Goal: Information Seeking & Learning: Learn about a topic

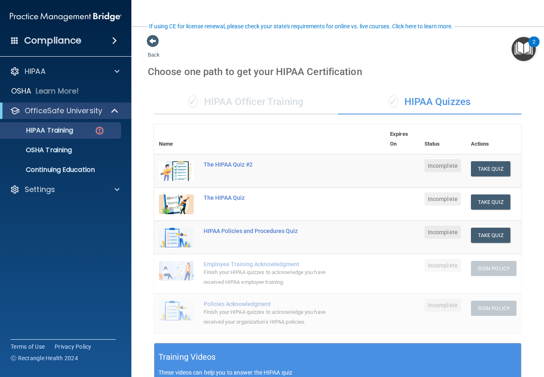
scroll to position [57, 0]
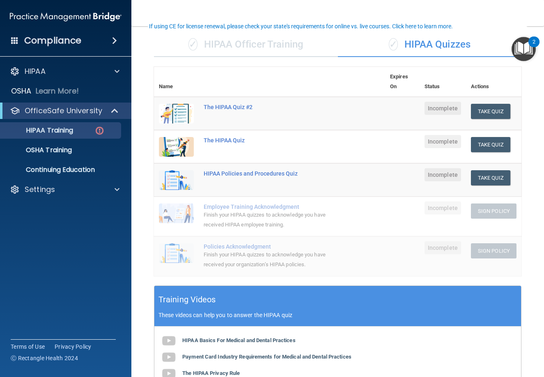
click at [119, 367] on div "Compliance HIPAA Documents and Policies Report an Incident Business Associates …" at bounding box center [65, 188] width 131 height 377
click at [517, 14] on nav "Toggle navigation [PERSON_NAME] [PERSON_NAME][EMAIL_ADDRESS][DOMAIN_NAME] Manag…" at bounding box center [337, 13] width 413 height 26
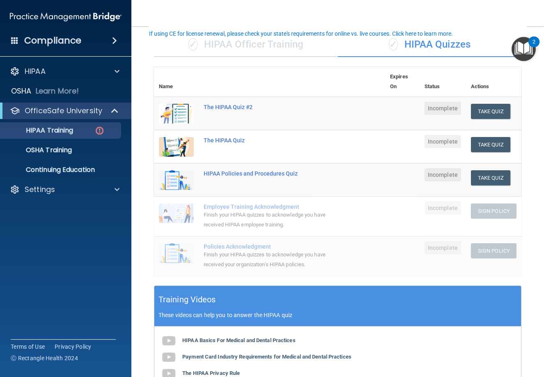
scroll to position [0, 0]
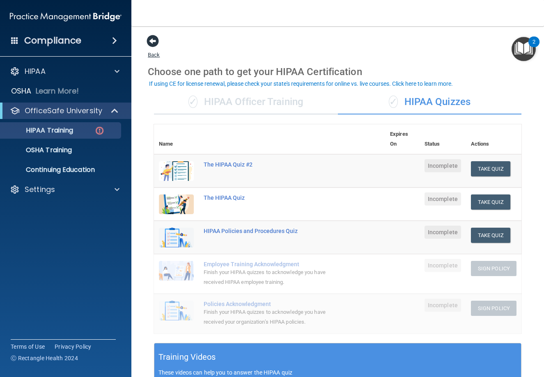
click at [151, 42] on span at bounding box center [153, 41] width 12 height 12
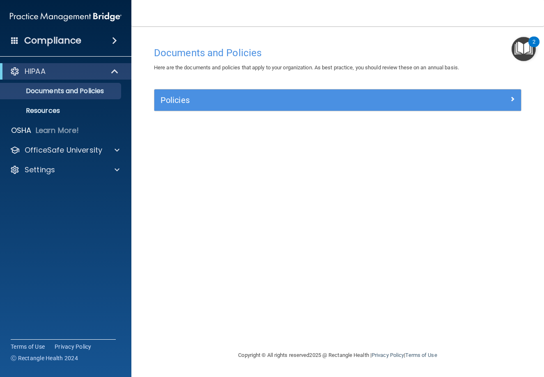
click at [115, 41] on span at bounding box center [114, 41] width 5 height 10
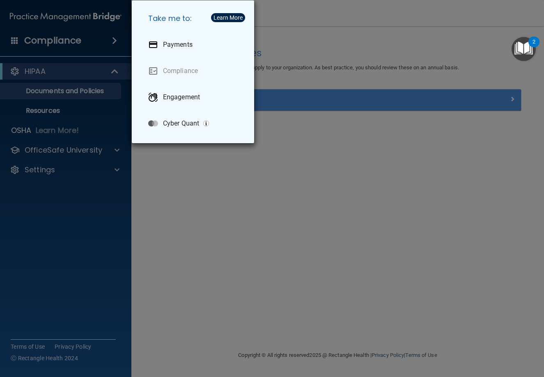
click at [61, 41] on div "Take me to: Payments Compliance Engagement Cyber Quant" at bounding box center [272, 188] width 544 height 377
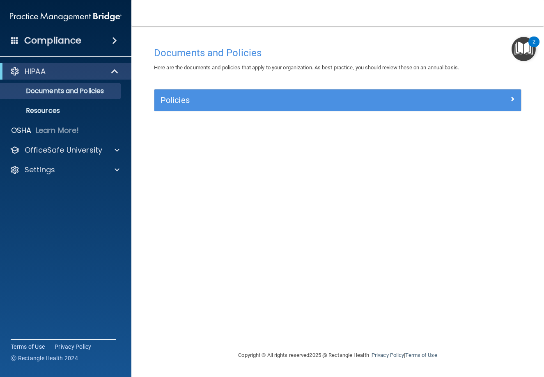
click at [15, 40] on span at bounding box center [14, 40] width 7 height 7
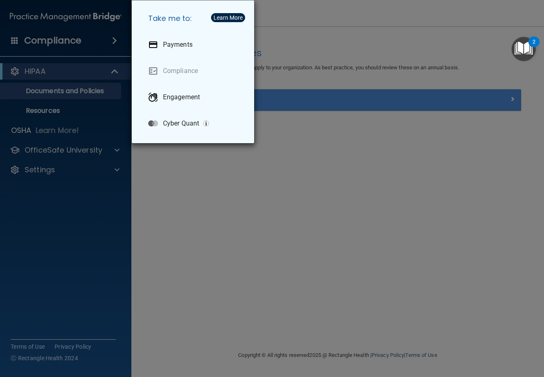
click at [71, 40] on div "Take me to: Payments Compliance Engagement Cyber Quant" at bounding box center [272, 188] width 544 height 377
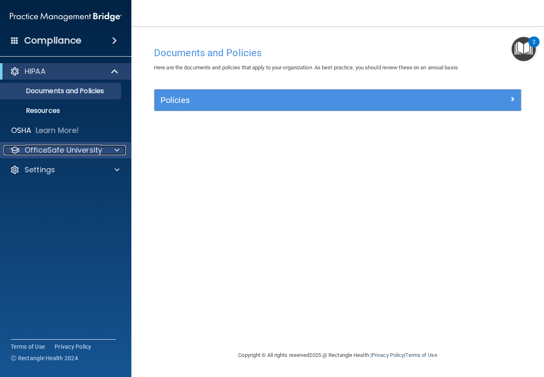
click at [74, 148] on p "OfficeSafe University" at bounding box center [64, 150] width 78 height 10
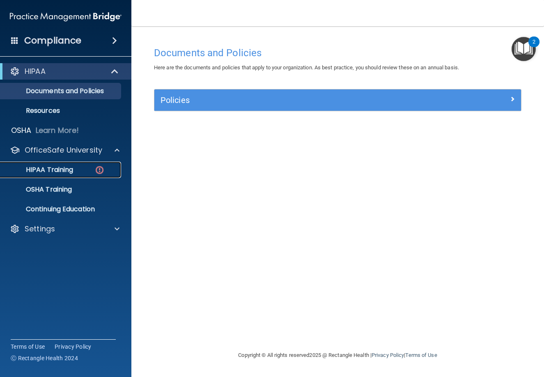
click at [69, 172] on p "HIPAA Training" at bounding box center [39, 170] width 68 height 8
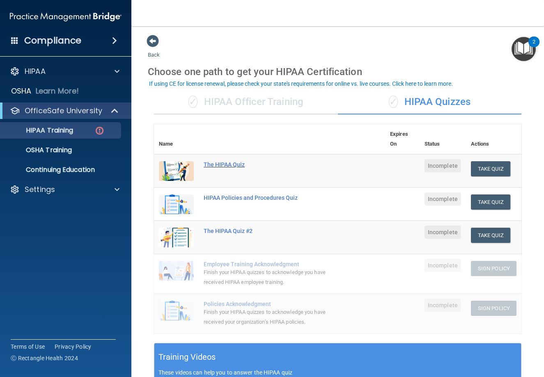
click at [228, 165] on div "The HIPAA Quiz" at bounding box center [274, 164] width 140 height 7
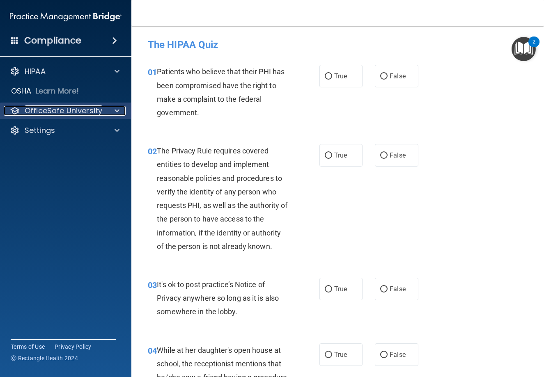
click at [55, 109] on p "OfficeSafe University" at bounding box center [64, 111] width 78 height 10
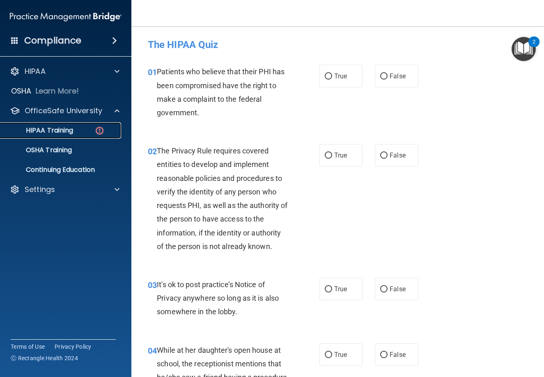
click at [100, 131] on img at bounding box center [99, 131] width 10 height 10
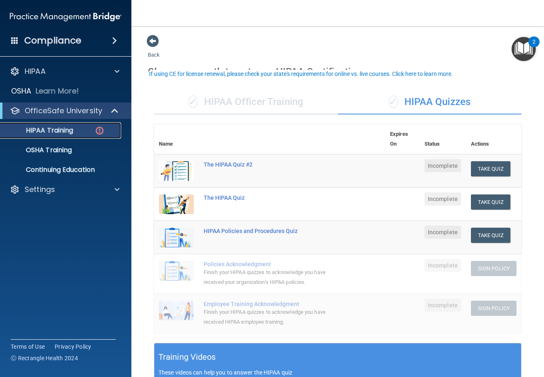
scroll to position [164, 0]
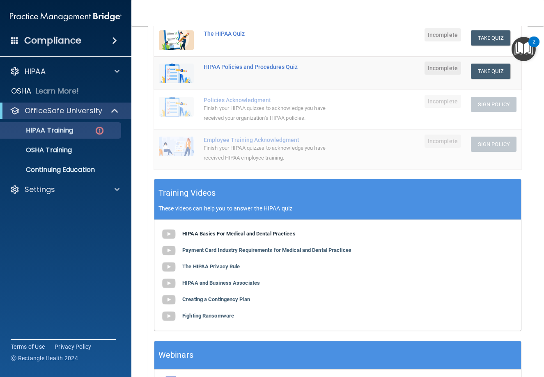
click at [251, 235] on b "HIPAA Basics For Medical and Dental Practices" at bounding box center [238, 234] width 113 height 6
click at [236, 34] on div "The HIPAA Quiz" at bounding box center [274, 33] width 140 height 7
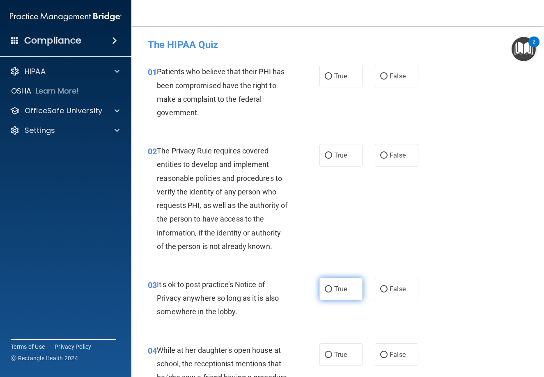
click at [342, 293] on span "True" at bounding box center [340, 289] width 13 height 8
click at [332, 293] on input "True" at bounding box center [328, 290] width 7 height 6
radio input "true"
click at [383, 81] on label "False" at bounding box center [397, 76] width 44 height 23
click at [383, 80] on input "False" at bounding box center [383, 77] width 7 height 6
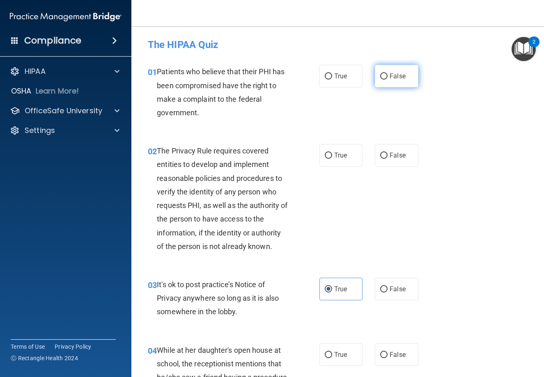
radio input "true"
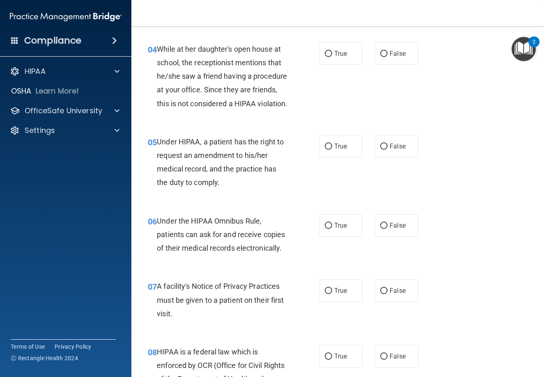
scroll to position [329, 0]
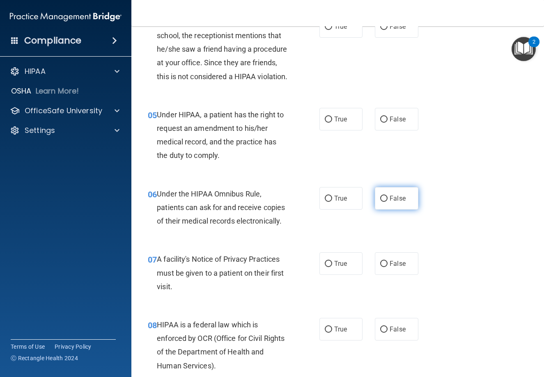
click at [375, 210] on label "False" at bounding box center [397, 198] width 44 height 23
click at [380, 202] on input "False" at bounding box center [383, 199] width 7 height 6
radio input "true"
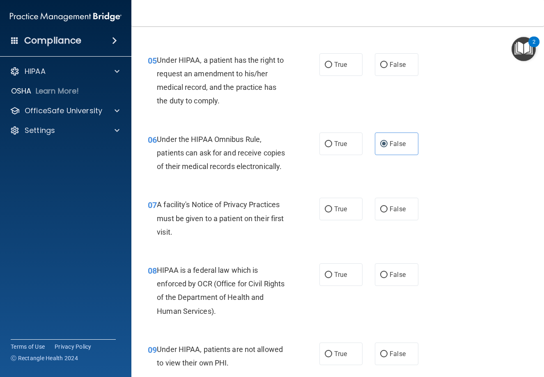
scroll to position [438, 0]
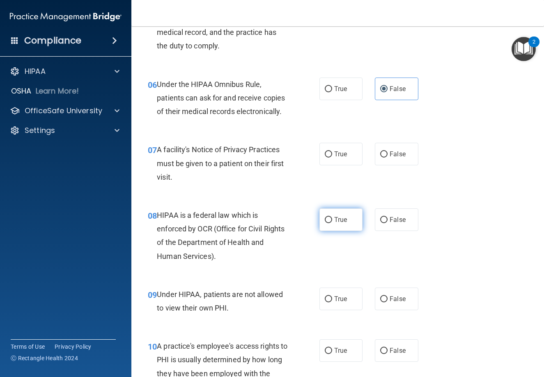
click at [337, 231] on label "True" at bounding box center [342, 220] width 44 height 23
click at [332, 223] on input "True" at bounding box center [328, 220] width 7 height 6
radio input "true"
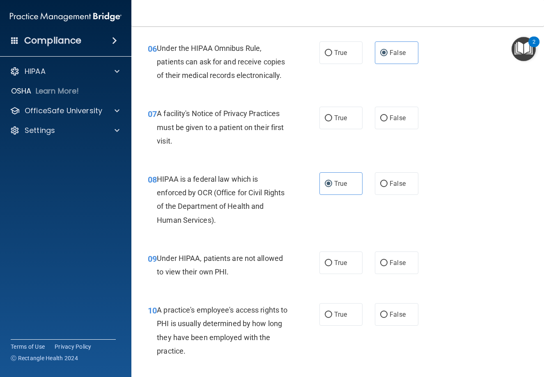
scroll to position [493, 0]
